Goal: Transaction & Acquisition: Subscribe to service/newsletter

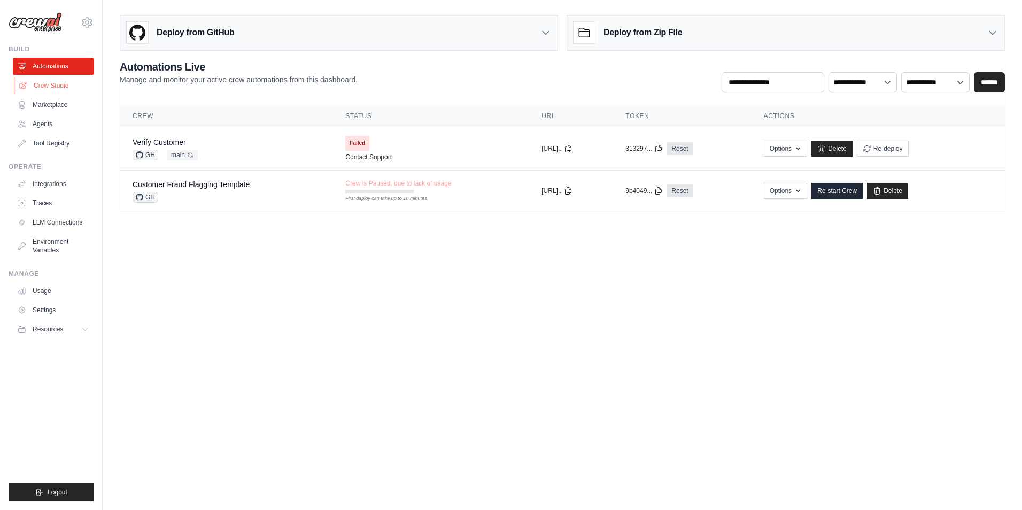
click at [70, 90] on link "Crew Studio" at bounding box center [54, 85] width 81 height 17
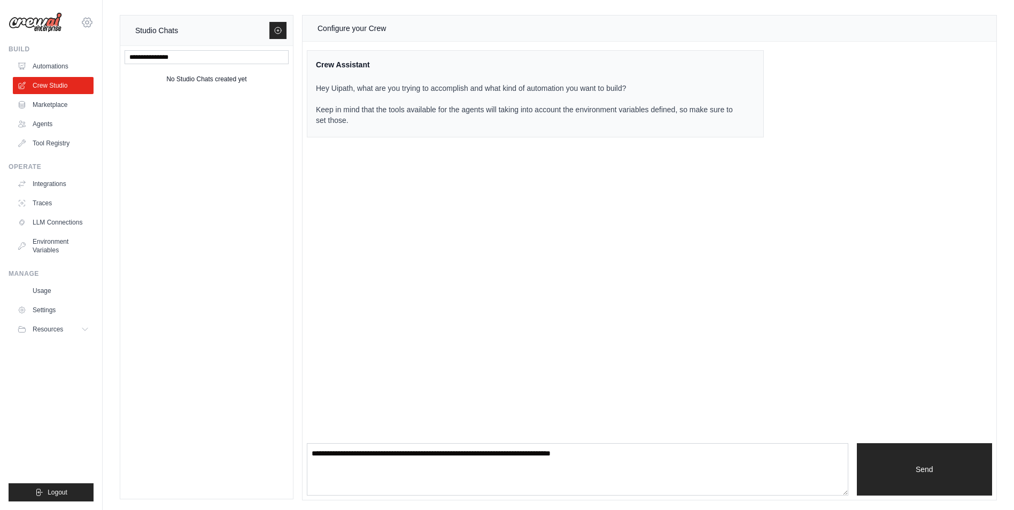
click at [89, 22] on icon at bounding box center [87, 22] width 13 height 13
click at [81, 71] on link "Settings" at bounding box center [87, 72] width 94 height 19
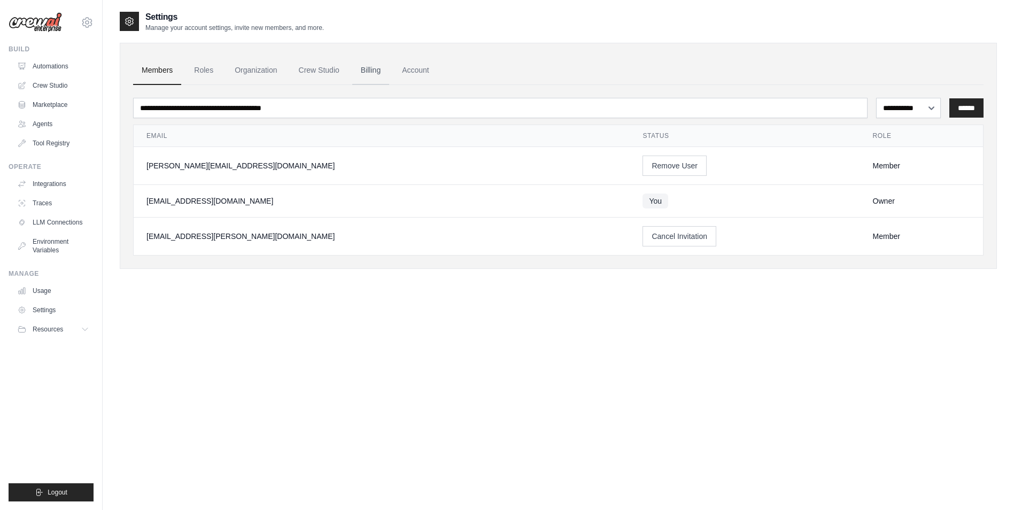
click at [364, 72] on link "Billing" at bounding box center [370, 70] width 37 height 29
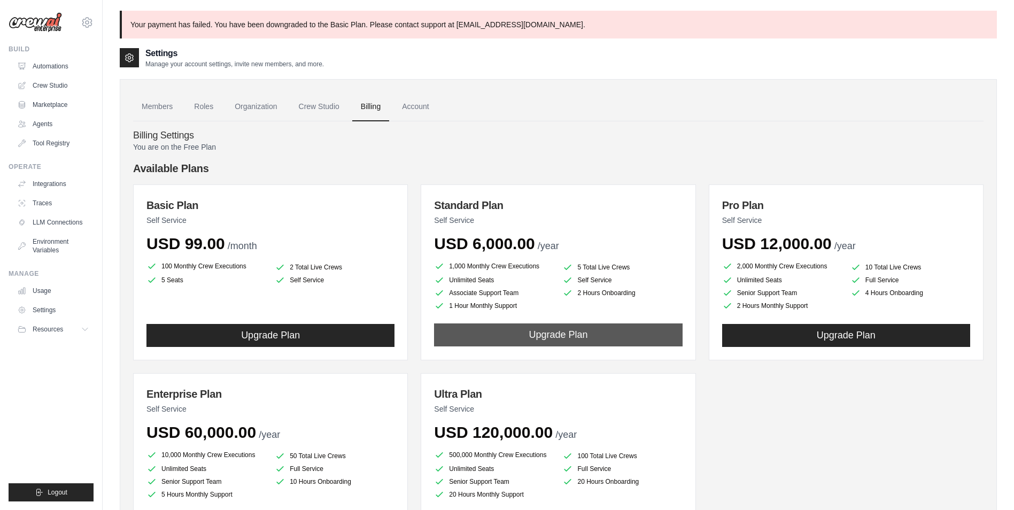
click at [476, 335] on button "Upgrade Plan" at bounding box center [558, 335] width 248 height 23
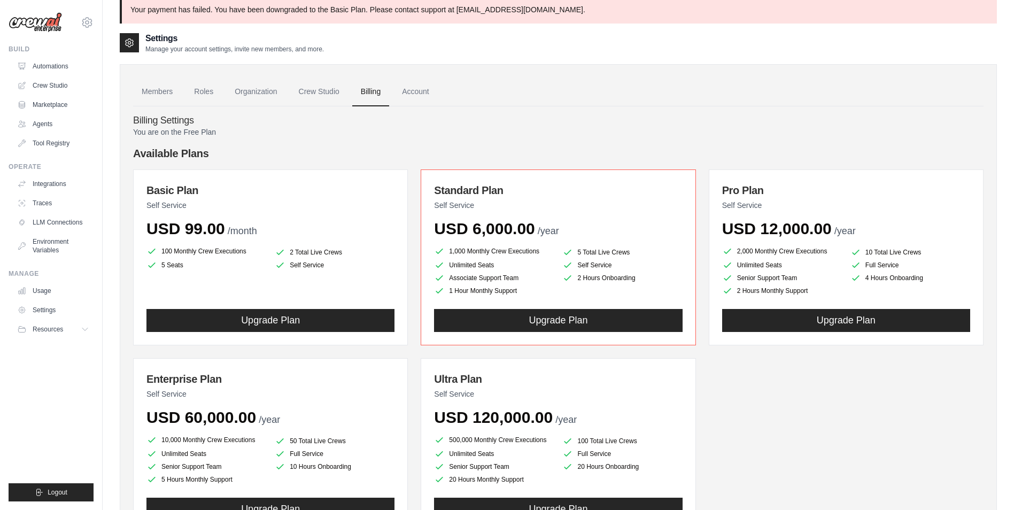
scroll to position [9, 0]
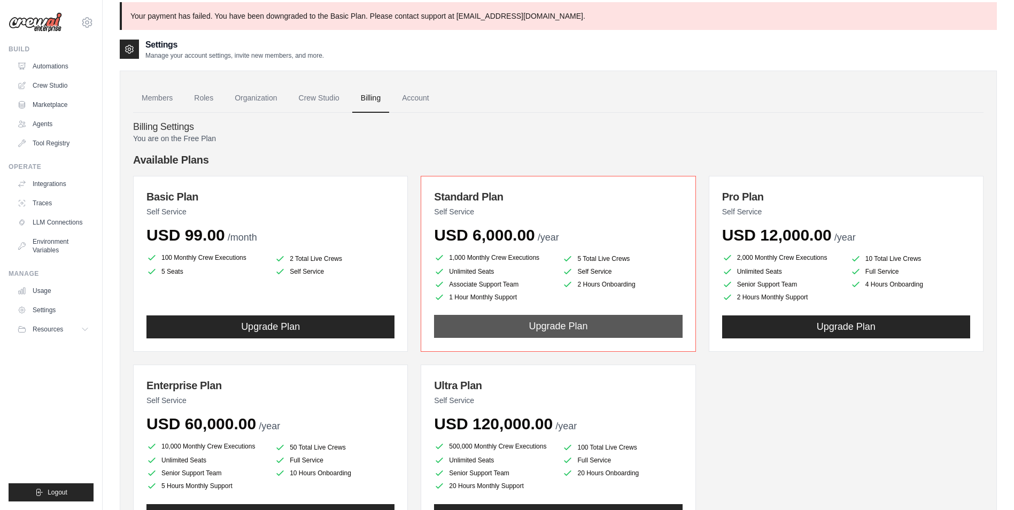
click at [620, 329] on button "Upgrade Plan" at bounding box center [558, 326] width 248 height 23
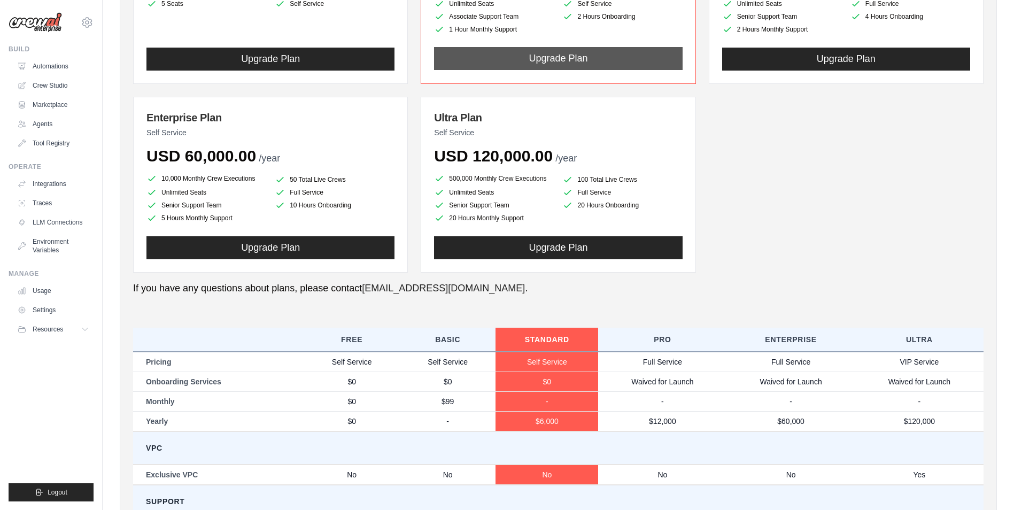
scroll to position [491, 0]
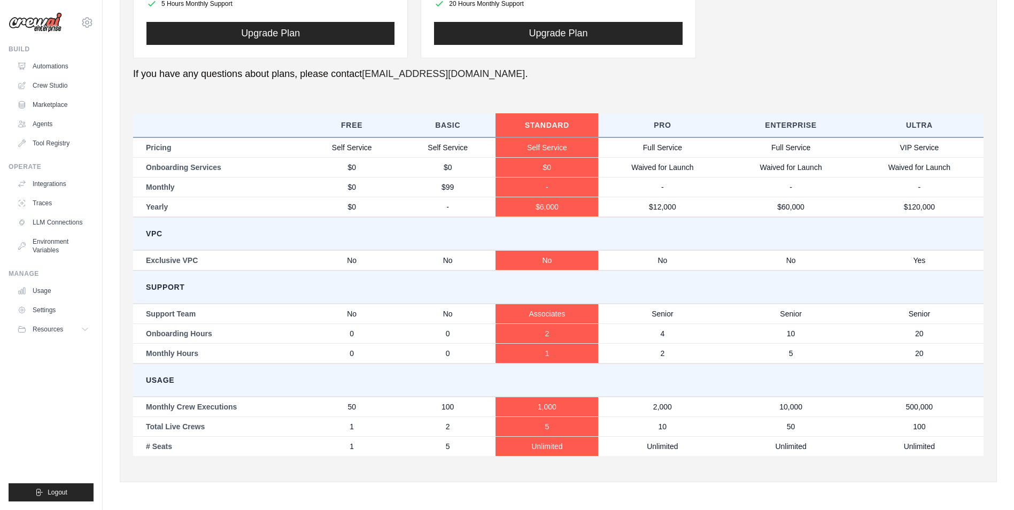
click at [545, 332] on td "2" at bounding box center [547, 334] width 103 height 20
